Goal: Task Accomplishment & Management: Manage account settings

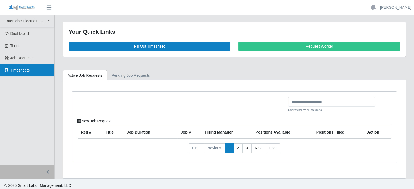
click at [15, 72] on span "Timesheets" at bounding box center [20, 70] width 20 height 4
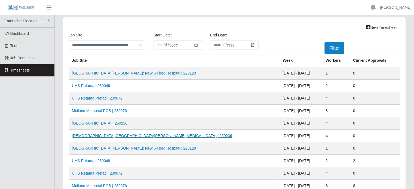
click at [118, 136] on link "[DEMOGRAPHIC_DATA][GEOGRAPHIC_DATA][PERSON_NAME][MEDICAL_DATA] | 259239" at bounding box center [152, 136] width 160 height 4
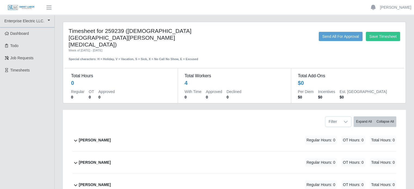
click at [94, 160] on b "Joseph Sanchez" at bounding box center [95, 163] width 32 height 6
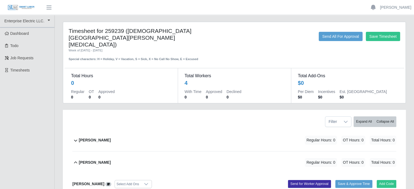
click at [95, 137] on b "David Balmaceda Rios" at bounding box center [95, 140] width 32 height 6
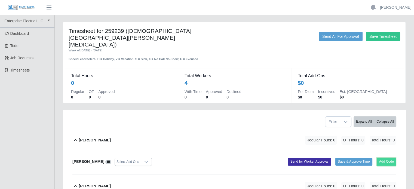
click at [383, 158] on button "Add Code" at bounding box center [387, 162] width 20 height 8
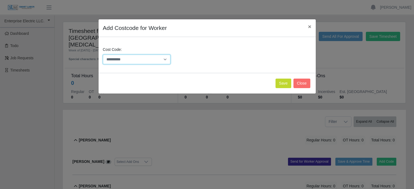
click at [144, 60] on select "**********" at bounding box center [137, 60] width 68 height 10
select select "**********"
click at [103, 55] on select "**********" at bounding box center [137, 60] width 68 height 10
click at [284, 82] on button "Save" at bounding box center [283, 84] width 16 height 10
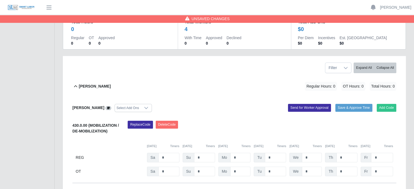
scroll to position [54, 0]
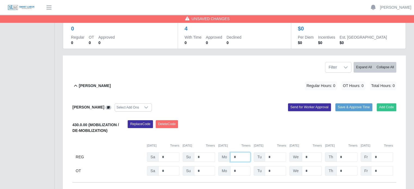
drag, startPoint x: 238, startPoint y: 149, endPoint x: 224, endPoint y: 149, distance: 14.7
click at [224, 152] on div "Mo *" at bounding box center [234, 157] width 32 height 10
type input "*"
drag, startPoint x: 275, startPoint y: 150, endPoint x: 259, endPoint y: 149, distance: 16.1
click at [259, 152] on div "Tu *" at bounding box center [270, 157] width 32 height 10
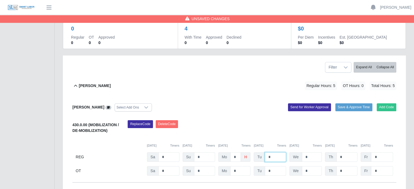
type input "*"
click at [313, 152] on input "*" at bounding box center [312, 157] width 20 height 10
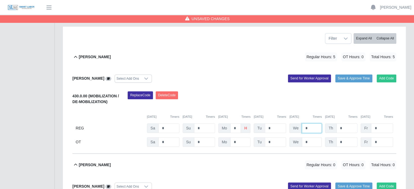
scroll to position [136, 0]
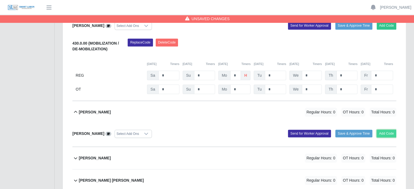
click at [387, 130] on button "Add Code" at bounding box center [387, 134] width 20 height 8
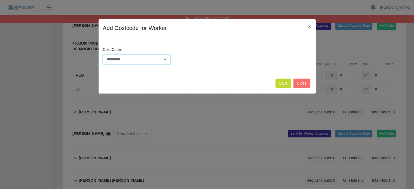
click at [149, 60] on select "**********" at bounding box center [137, 60] width 68 height 10
select select "**********"
click at [103, 55] on select "**********" at bounding box center [137, 60] width 68 height 10
click at [285, 83] on button "Save" at bounding box center [283, 84] width 16 height 10
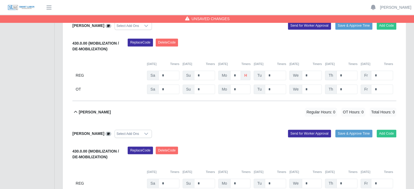
scroll to position [163, 0]
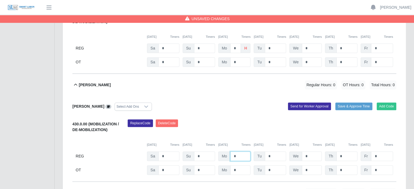
drag, startPoint x: 239, startPoint y: 149, endPoint x: 224, endPoint y: 146, distance: 15.7
click at [224, 152] on div "Mo *" at bounding box center [234, 157] width 32 height 10
type input "*"
drag, startPoint x: 274, startPoint y: 149, endPoint x: 257, endPoint y: 147, distance: 17.5
click at [257, 152] on div "Tu *" at bounding box center [270, 157] width 32 height 10
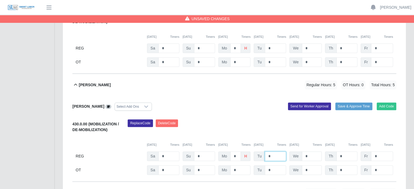
type input "*"
click at [313, 152] on input "*" at bounding box center [312, 157] width 20 height 10
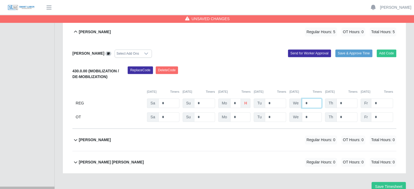
scroll to position [233, 0]
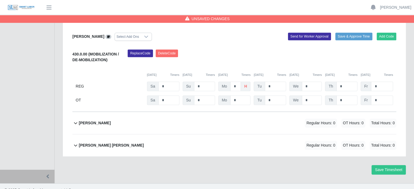
click at [101, 120] on b "[PERSON_NAME]" at bounding box center [95, 123] width 32 height 6
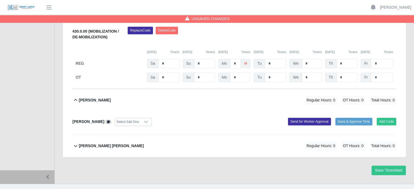
scroll to position [257, 0]
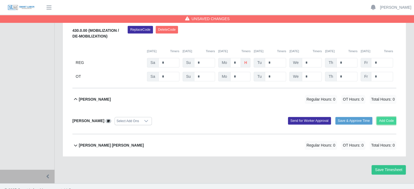
click at [385, 117] on button "Add Code" at bounding box center [387, 121] width 20 height 8
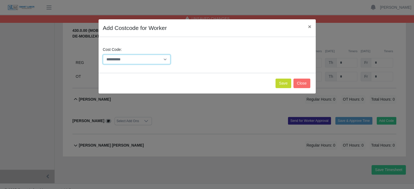
click at [134, 57] on select "**********" at bounding box center [137, 60] width 68 height 10
select select "**********"
click at [103, 55] on select "**********" at bounding box center [137, 60] width 68 height 10
click at [283, 82] on button "Save" at bounding box center [283, 84] width 16 height 10
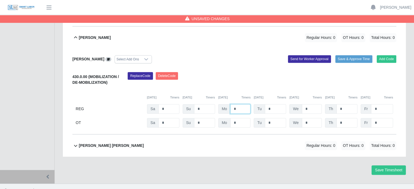
drag, startPoint x: 236, startPoint y: 100, endPoint x: 232, endPoint y: 100, distance: 3.8
click at [232, 104] on input "*" at bounding box center [240, 109] width 20 height 10
type input "*"
drag, startPoint x: 269, startPoint y: 100, endPoint x: 264, endPoint y: 102, distance: 5.5
click at [265, 104] on input "*" at bounding box center [275, 109] width 21 height 10
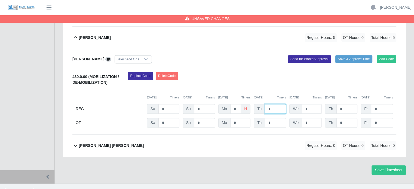
type input "*"
click at [312, 104] on input "*" at bounding box center [312, 109] width 20 height 10
click at [121, 143] on b "[PERSON_NAME] [PERSON_NAME]" at bounding box center [111, 146] width 65 height 6
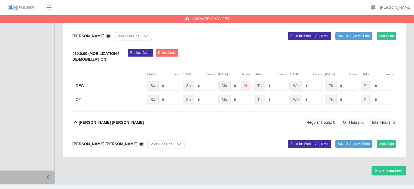
scroll to position [342, 0]
click at [383, 140] on button "Add Code" at bounding box center [387, 144] width 20 height 8
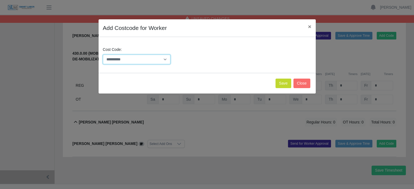
click at [125, 60] on select "**********" at bounding box center [137, 60] width 68 height 10
select select "**********"
click at [103, 55] on select "**********" at bounding box center [137, 60] width 68 height 10
click at [288, 86] on button "Save" at bounding box center [283, 84] width 16 height 10
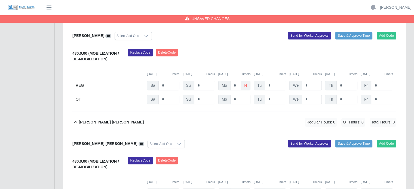
scroll to position [404, 0]
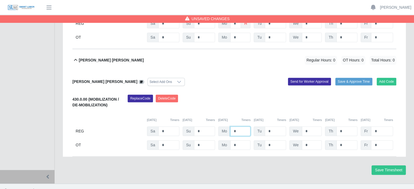
drag, startPoint x: 233, startPoint y: 122, endPoint x: 226, endPoint y: 122, distance: 7.6
click at [226, 127] on div "Mo *" at bounding box center [234, 132] width 32 height 10
type input "*"
drag, startPoint x: 271, startPoint y: 123, endPoint x: 259, endPoint y: 122, distance: 11.8
click at [259, 127] on div "Tu *" at bounding box center [270, 132] width 32 height 10
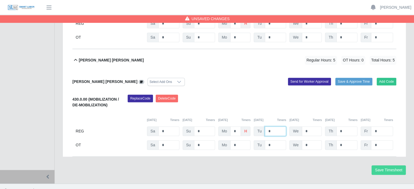
type input "*"
click at [385, 165] on button "Save Timesheet" at bounding box center [388, 170] width 34 height 10
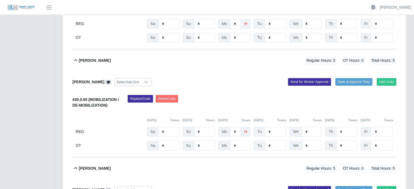
scroll to position [186, 0]
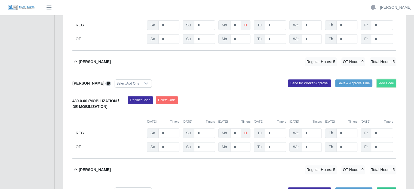
click at [389, 79] on button "Add Code" at bounding box center [387, 83] width 20 height 8
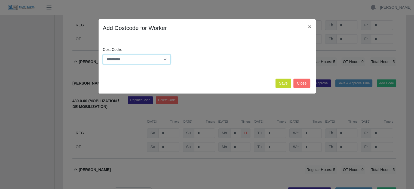
click at [142, 59] on select "**********" at bounding box center [137, 60] width 68 height 10
select select "**********"
click at [103, 55] on select "**********" at bounding box center [137, 60] width 68 height 10
click at [287, 84] on button "Save" at bounding box center [283, 84] width 16 height 10
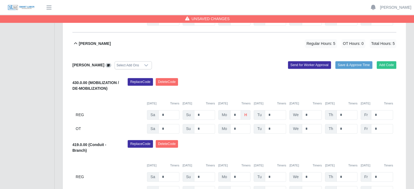
scroll to position [214, 0]
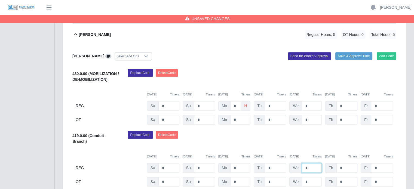
click at [303, 163] on input "*" at bounding box center [312, 168] width 20 height 10
type input "**"
click at [338, 163] on input "*" at bounding box center [346, 168] width 21 height 10
click at [349, 163] on input "**" at bounding box center [346, 168] width 21 height 10
type input "**"
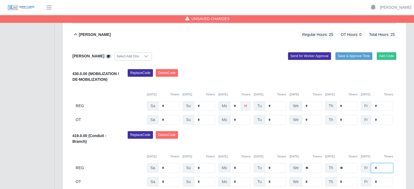
click at [381, 163] on input "*" at bounding box center [382, 168] width 22 height 10
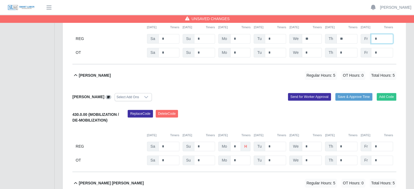
scroll to position [459, 0]
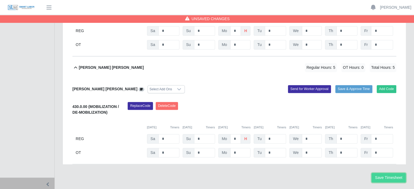
click at [387, 173] on button "Save Timesheet" at bounding box center [388, 178] width 34 height 10
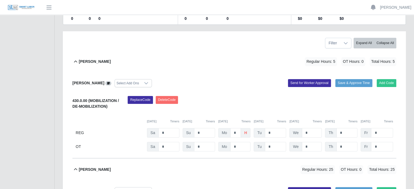
scroll to position [82, 0]
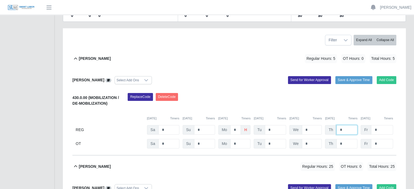
drag, startPoint x: 346, startPoint y: 122, endPoint x: 333, endPoint y: 123, distance: 12.8
click at [333, 125] on div "Th *" at bounding box center [341, 130] width 32 height 10
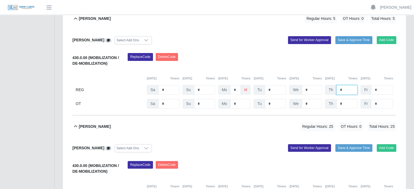
scroll to position [136, 0]
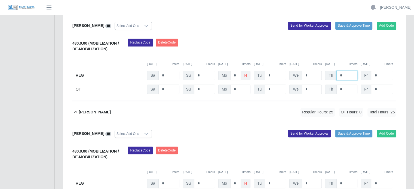
type input "*"
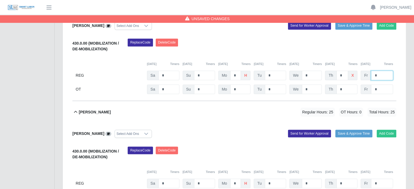
drag, startPoint x: 378, startPoint y: 69, endPoint x: 373, endPoint y: 68, distance: 5.0
click at [373, 71] on input "*" at bounding box center [382, 76] width 22 height 10
type input "*"
click at [265, 55] on div "08/30/2025 Timers 08/31/2025 Timers 09/01/2025 Timers 09/02/2025 Timers 09/03/2…" at bounding box center [234, 60] width 324 height 11
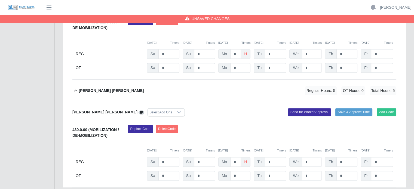
scroll to position [466, 0]
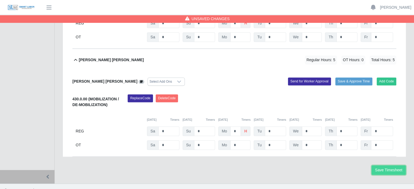
drag, startPoint x: 387, startPoint y: 162, endPoint x: 384, endPoint y: 160, distance: 3.9
click at [387, 165] on button "Save Timesheet" at bounding box center [388, 170] width 34 height 10
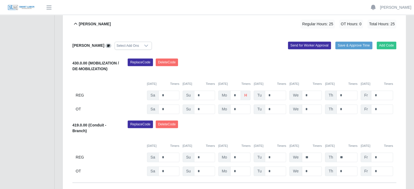
scroll to position [218, 0]
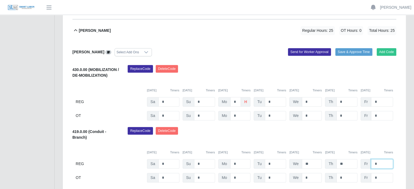
click at [373, 159] on input "*" at bounding box center [382, 164] width 22 height 10
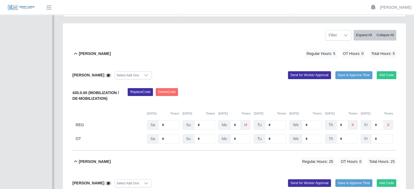
scroll to position [0, 0]
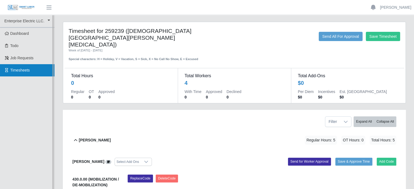
click at [20, 69] on span "Timesheets" at bounding box center [20, 70] width 20 height 4
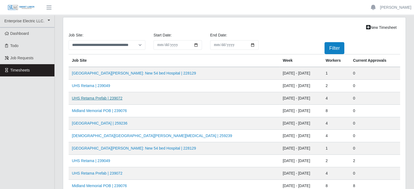
click at [95, 99] on link "UHS Retama Prefab | 239072" at bounding box center [97, 98] width 51 height 4
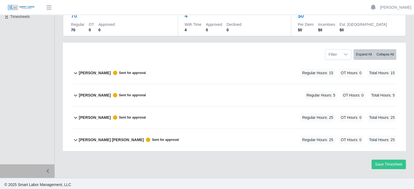
scroll to position [54, 0]
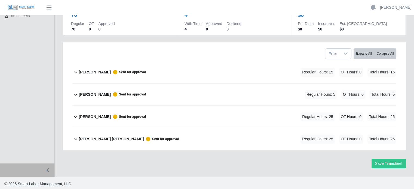
click at [95, 72] on b "David Balmaceda Rios" at bounding box center [95, 72] width 32 height 6
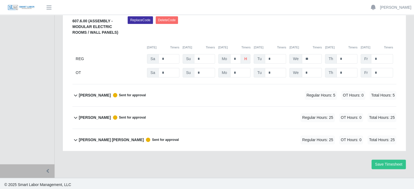
scroll to position [146, 0]
click at [90, 93] on b "Joseph Sanchez" at bounding box center [95, 95] width 32 height 6
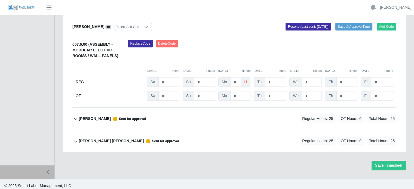
scroll to position [237, 0]
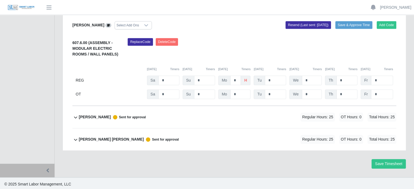
click at [91, 115] on b "Pablo Hernandez" at bounding box center [95, 117] width 32 height 6
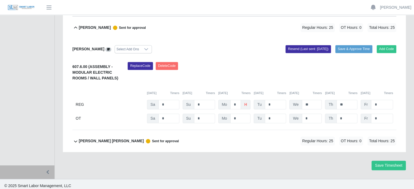
scroll to position [328, 0]
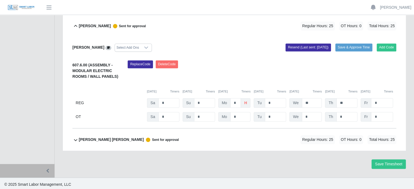
click at [113, 139] on b "[PERSON_NAME] [PERSON_NAME]" at bounding box center [111, 140] width 65 height 6
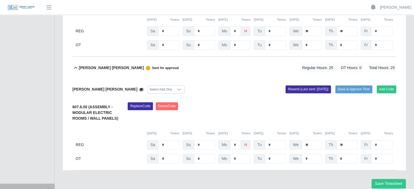
scroll to position [392, 0]
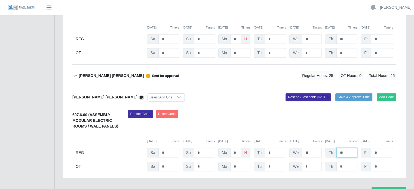
click at [347, 151] on input "**" at bounding box center [346, 153] width 21 height 10
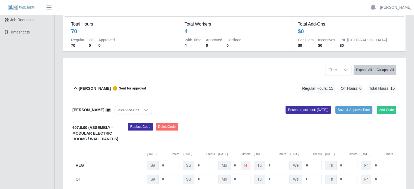
scroll to position [65, 0]
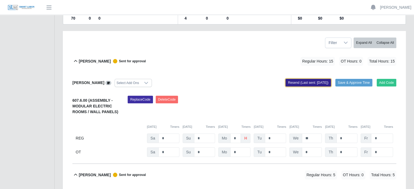
click at [287, 82] on button "Resend (Last sent: [DATE])" at bounding box center [307, 83] width 45 height 8
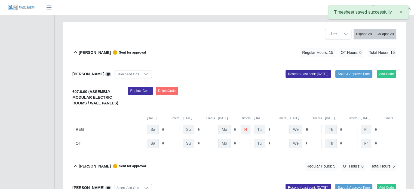
scroll to position [0, 0]
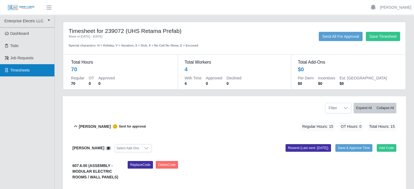
click at [26, 72] on span "Timesheets" at bounding box center [20, 70] width 20 height 4
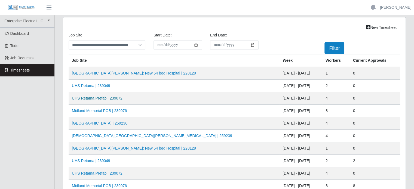
click at [106, 99] on link "UHS Retama Prefab | 239072" at bounding box center [97, 98] width 51 height 4
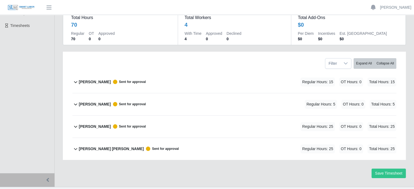
scroll to position [54, 0]
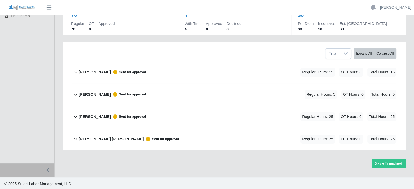
click at [99, 93] on b "[PERSON_NAME]" at bounding box center [95, 95] width 32 height 6
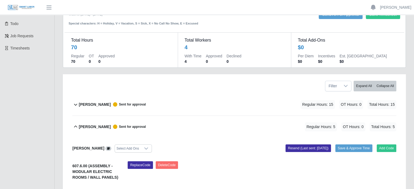
scroll to position [10, 0]
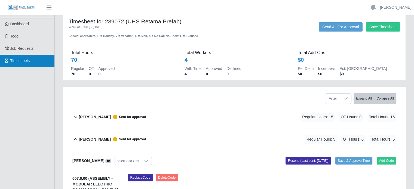
click at [17, 63] on span "Timesheets" at bounding box center [20, 61] width 20 height 4
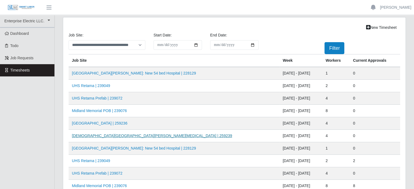
click at [115, 135] on link "[DEMOGRAPHIC_DATA][GEOGRAPHIC_DATA][PERSON_NAME][MEDICAL_DATA] | 259239" at bounding box center [152, 136] width 160 height 4
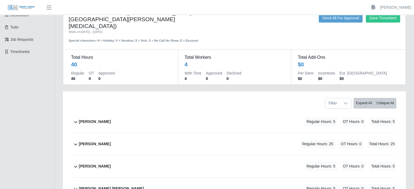
scroll to position [54, 0]
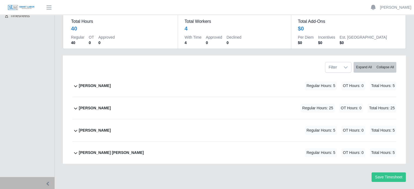
click at [96, 105] on b "[PERSON_NAME]" at bounding box center [95, 108] width 32 height 6
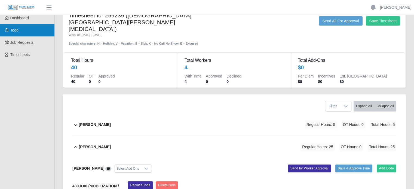
scroll to position [0, 0]
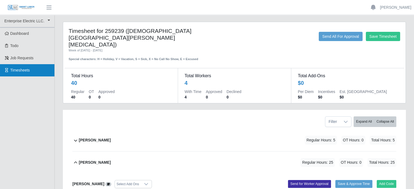
click at [22, 71] on span "Timesheets" at bounding box center [20, 70] width 20 height 4
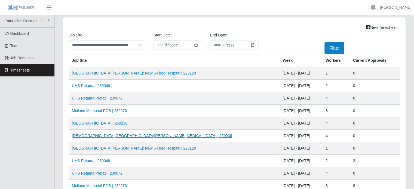
click at [118, 136] on link "Methodist Westover Hills ICU | 259239" at bounding box center [152, 136] width 160 height 4
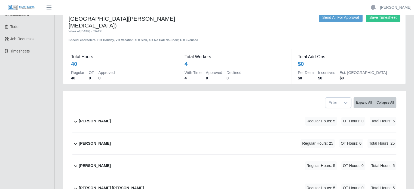
scroll to position [54, 0]
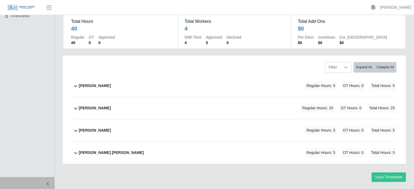
click at [100, 105] on b "[PERSON_NAME]" at bounding box center [95, 108] width 32 height 6
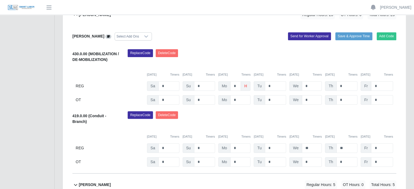
scroll to position [148, 0]
drag, startPoint x: 274, startPoint y: 78, endPoint x: 256, endPoint y: 81, distance: 18.8
click at [256, 82] on div "Tu *" at bounding box center [270, 87] width 32 height 10
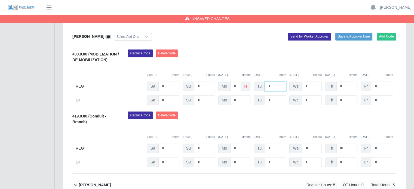
type input "*"
click at [312, 82] on input "*" at bounding box center [312, 87] width 20 height 10
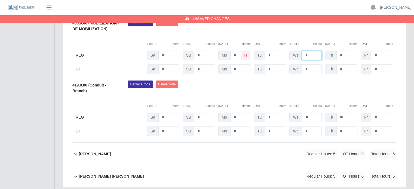
scroll to position [210, 0]
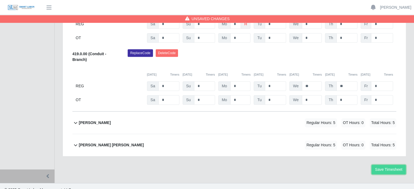
click at [383, 165] on button "Save Timesheet" at bounding box center [388, 170] width 34 height 10
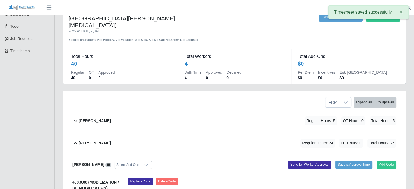
scroll to position [47, 0]
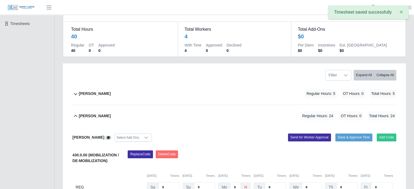
click at [103, 91] on b "[PERSON_NAME]" at bounding box center [95, 94] width 32 height 6
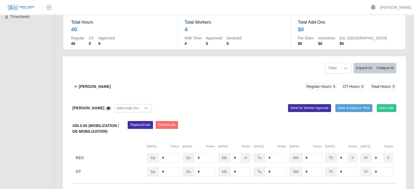
scroll to position [82, 0]
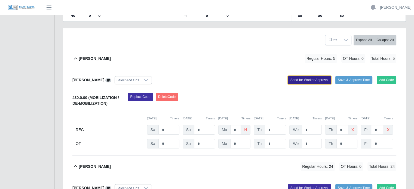
click at [300, 76] on button "Send for Worker Approval" at bounding box center [309, 80] width 43 height 8
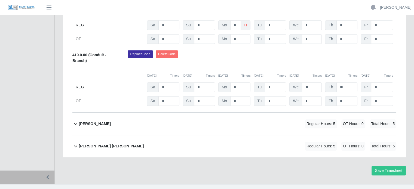
scroll to position [295, 0]
click at [100, 121] on b "[PERSON_NAME]" at bounding box center [95, 124] width 32 height 6
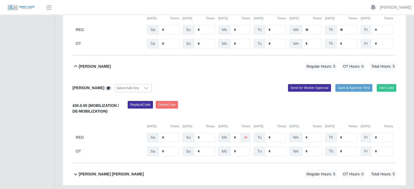
scroll to position [381, 0]
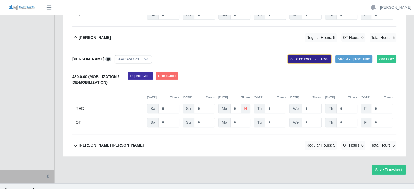
click at [315, 55] on button "Send for Worker Approval" at bounding box center [309, 59] width 43 height 8
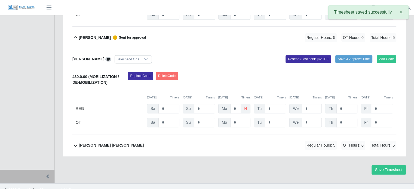
click at [116, 143] on b "[PERSON_NAME] [PERSON_NAME]" at bounding box center [111, 146] width 65 height 6
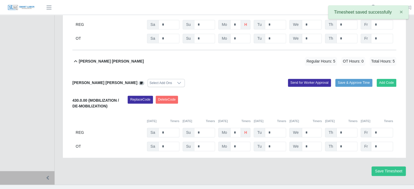
scroll to position [466, 0]
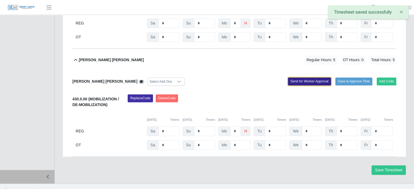
click at [300, 78] on button "Send for Worker Approval" at bounding box center [309, 82] width 43 height 8
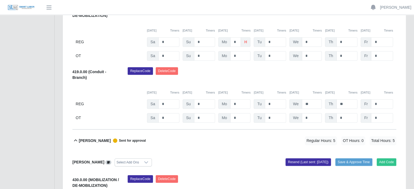
scroll to position [276, 0]
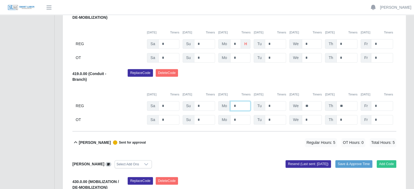
drag, startPoint x: 242, startPoint y: 98, endPoint x: 228, endPoint y: 98, distance: 13.9
click at [228, 101] on div "Mo *" at bounding box center [234, 106] width 32 height 10
type input "*"
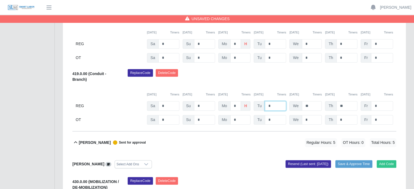
click at [276, 101] on input "*" at bounding box center [275, 106] width 21 height 10
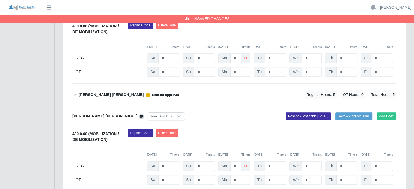
scroll to position [466, 0]
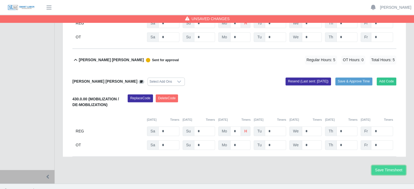
click at [383, 165] on button "Save Timesheet" at bounding box center [388, 170] width 34 height 10
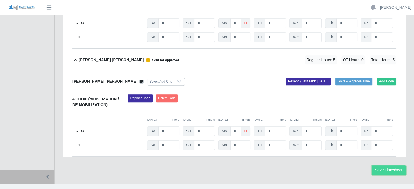
click at [386, 165] on button "Save Timesheet" at bounding box center [388, 170] width 34 height 10
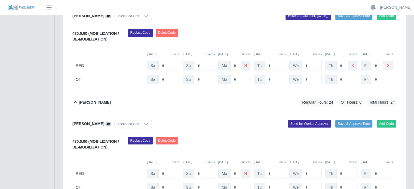
scroll to position [163, 0]
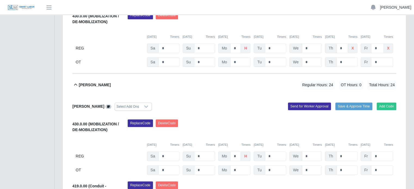
click at [403, 7] on link "[PERSON_NAME]" at bounding box center [395, 8] width 31 height 6
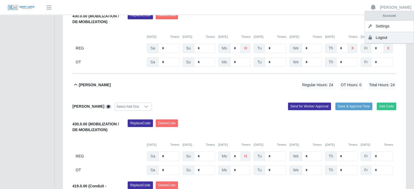
click at [379, 40] on link "Logout" at bounding box center [389, 37] width 49 height 11
